Goal: Task Accomplishment & Management: Complete application form

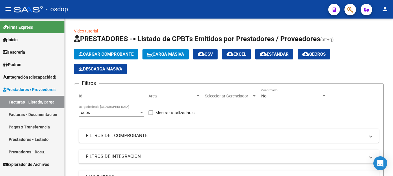
click at [38, 139] on link "Prestadores - Listado" at bounding box center [32, 139] width 64 height 12
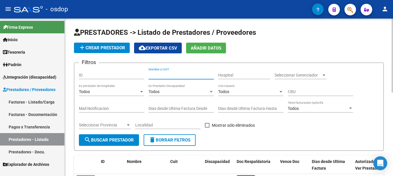
click at [162, 76] on input "Nombre o CUIT" at bounding box center [181, 75] width 65 height 5
paste input "27187327968"
type input "27187327968"
click at [123, 137] on span "search Buscar Prestador" at bounding box center [109, 139] width 50 height 5
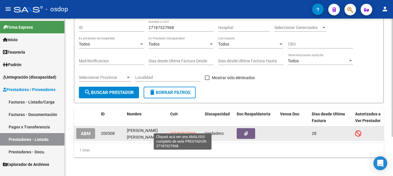
click at [190, 131] on span "27187327968" at bounding box center [182, 133] width 25 height 5
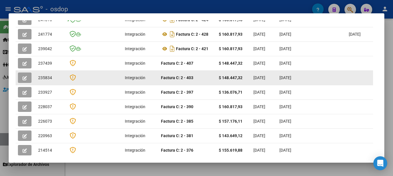
scroll to position [108, 0]
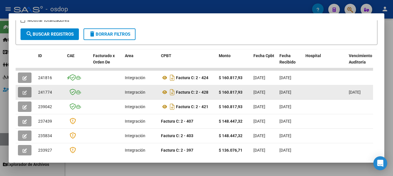
click at [26, 92] on icon "button" at bounding box center [25, 92] width 4 height 4
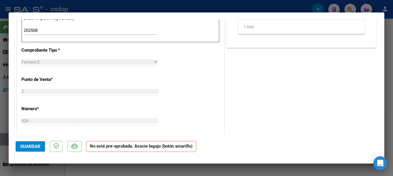
scroll to position [0, 0]
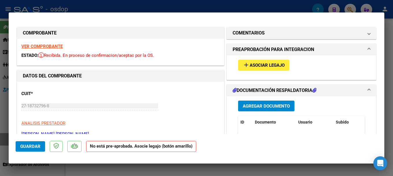
click at [35, 7] on div at bounding box center [196, 88] width 393 height 176
type input "$ 0,00"
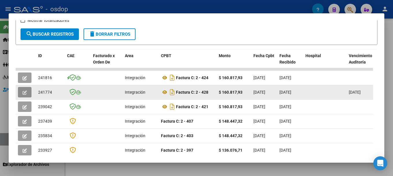
click at [27, 93] on button "button" at bounding box center [25, 92] width 14 height 10
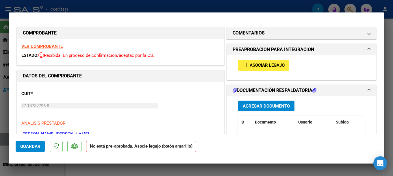
click at [254, 65] on span "Asociar Legajo" at bounding box center [267, 65] width 35 height 5
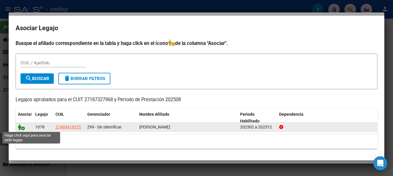
click at [21, 126] on icon at bounding box center [21, 126] width 7 height 6
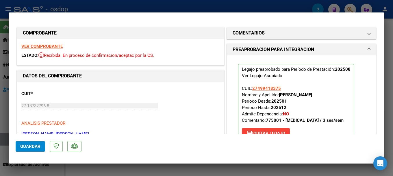
click at [22, 146] on span "Guardar" at bounding box center [30, 145] width 20 height 5
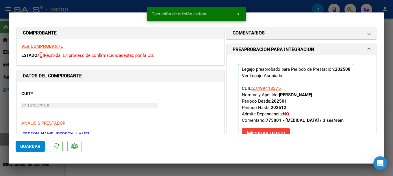
click at [86, 6] on div at bounding box center [196, 88] width 393 height 176
type input "$ 0,00"
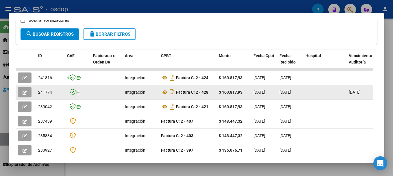
click at [23, 91] on span "button" at bounding box center [25, 91] width 4 height 5
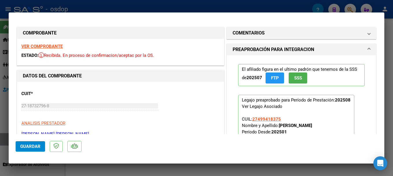
click at [53, 5] on div at bounding box center [196, 88] width 393 height 176
type input "$ 0,00"
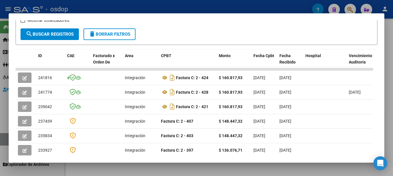
click at [54, 6] on div at bounding box center [196, 88] width 393 height 176
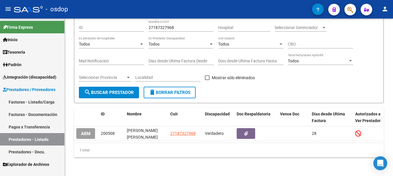
scroll to position [23, 0]
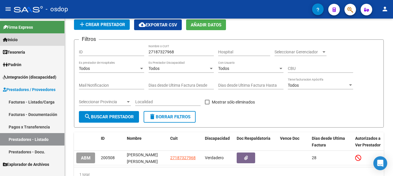
click at [25, 38] on link "Inicio" at bounding box center [32, 39] width 64 height 12
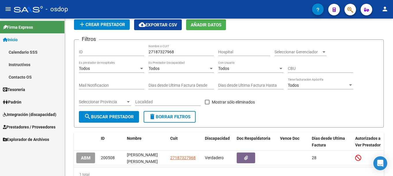
click at [28, 39] on link "Inicio" at bounding box center [32, 39] width 64 height 12
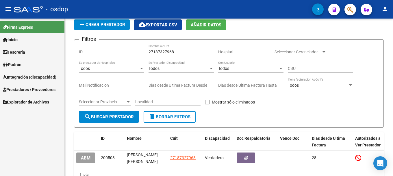
click at [34, 41] on link "Inicio" at bounding box center [32, 39] width 64 height 12
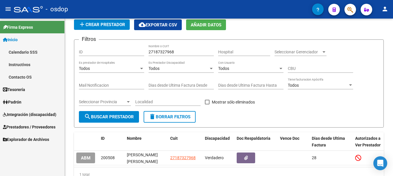
click at [35, 43] on link "Inicio" at bounding box center [32, 39] width 64 height 12
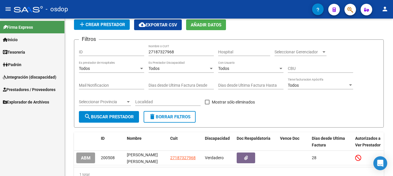
click at [14, 42] on span "Inicio" at bounding box center [10, 39] width 15 height 6
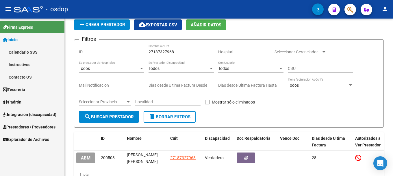
click at [30, 40] on link "Inicio" at bounding box center [32, 39] width 64 height 12
